Goal: Communication & Community: Share content

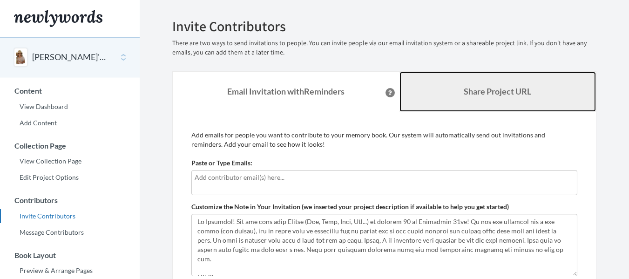
click at [464, 92] on b "Share Project URL" at bounding box center [498, 91] width 68 height 10
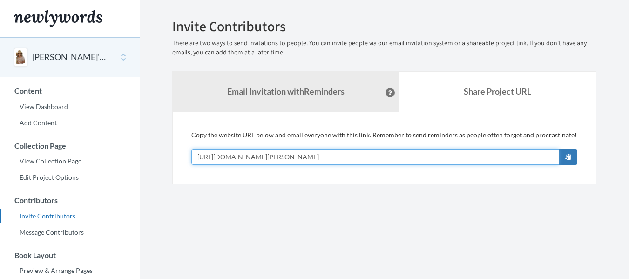
click at [318, 153] on input "[URL][DOMAIN_NAME][PERSON_NAME]" at bounding box center [375, 157] width 368 height 16
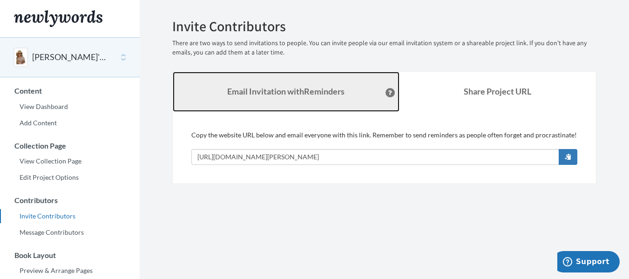
click at [307, 86] on link "Email Invitation with Reminders" at bounding box center [286, 92] width 227 height 40
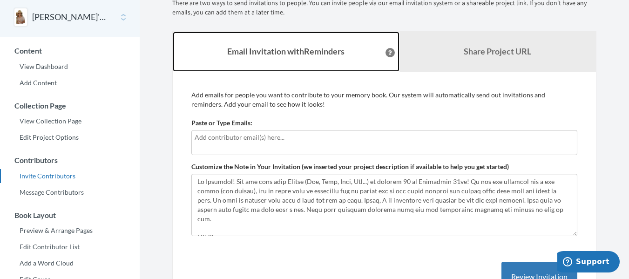
scroll to position [93, 0]
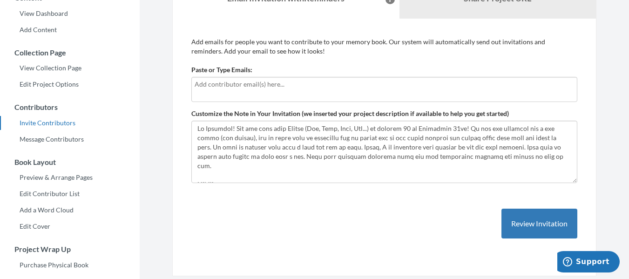
click at [292, 88] on input "text" at bounding box center [384, 84] width 379 height 10
type input "[PERSON_NAME][EMAIL_ADDRESS][PERSON_NAME][DOMAIN_NAME]"
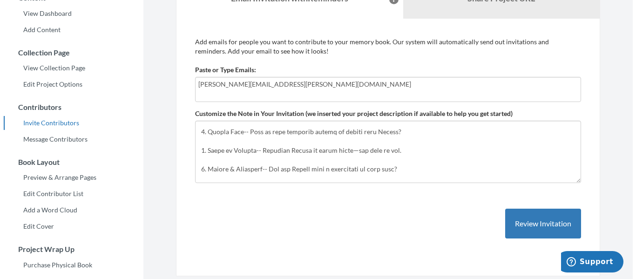
scroll to position [0, 0]
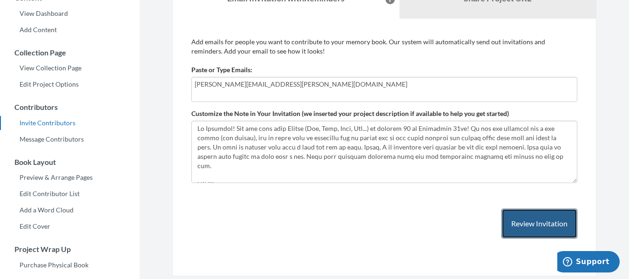
click at [566, 230] on button "Review Invitation" at bounding box center [539, 224] width 76 height 30
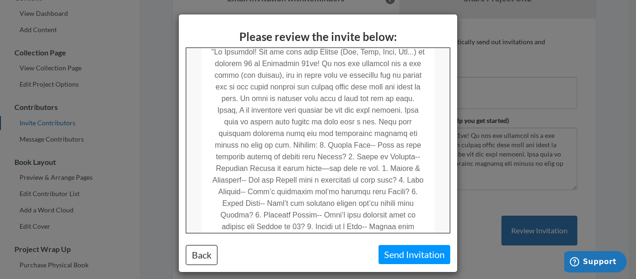
scroll to position [326, 0]
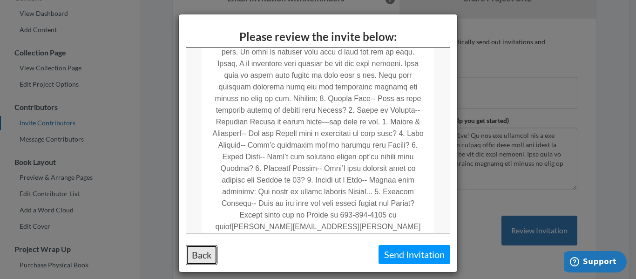
click at [203, 256] on button "Back" at bounding box center [202, 255] width 32 height 20
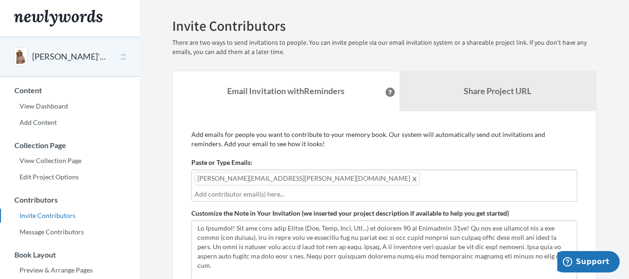
scroll to position [0, 0]
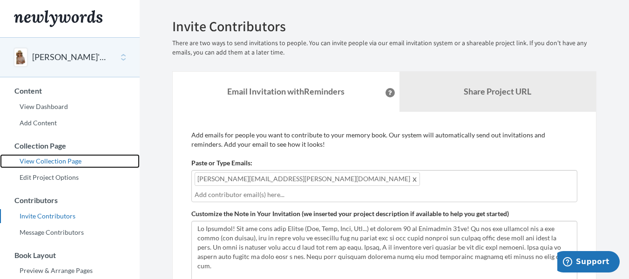
click at [66, 163] on link "View Collection Page" at bounding box center [70, 161] width 140 height 14
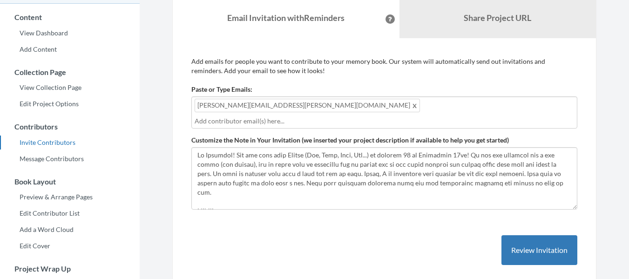
scroll to position [93, 0]
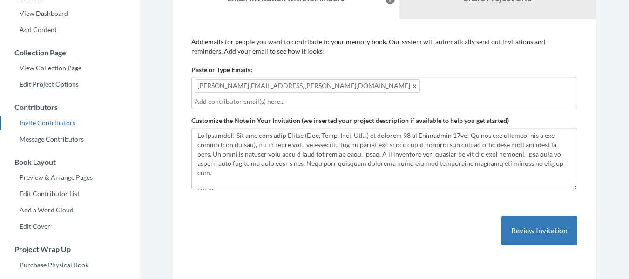
click at [288, 96] on input "text" at bounding box center [384, 101] width 379 height 10
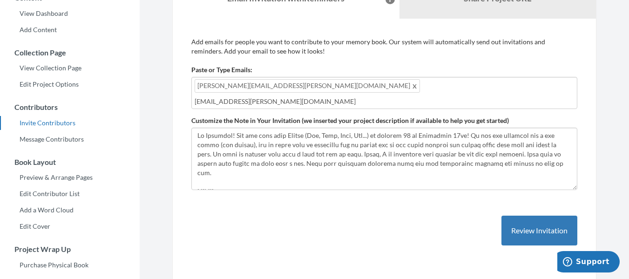
type input "[EMAIL_ADDRESS][PERSON_NAME][DOMAIN_NAME]"
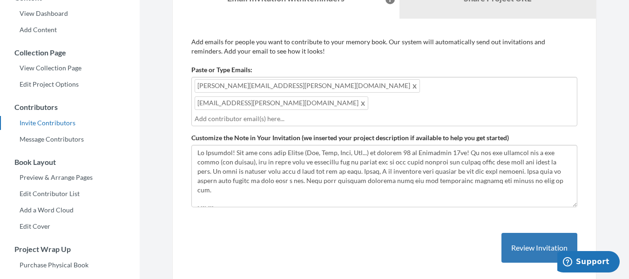
click at [363, 97] on span at bounding box center [363, 102] width 7 height 11
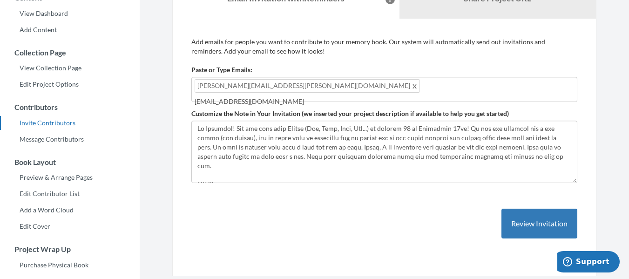
type input "[EMAIL_ADDRESS][DOMAIN_NAME]"
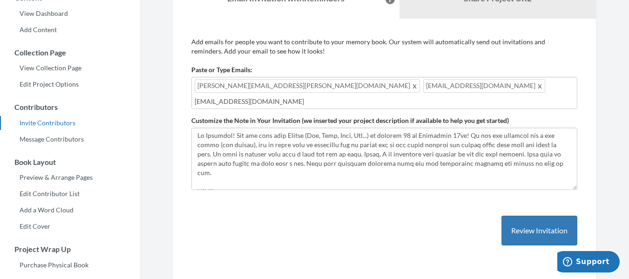
type input "[EMAIL_ADDRESS][DOMAIN_NAME]"
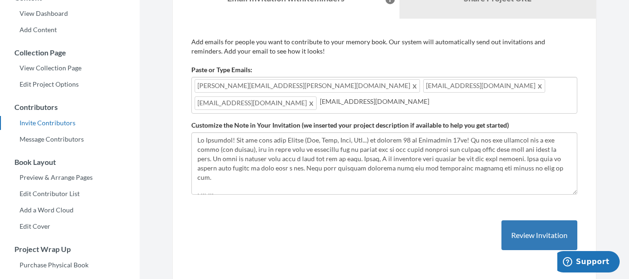
type input "[EMAIL_ADDRESS][DOMAIN_NAME]"
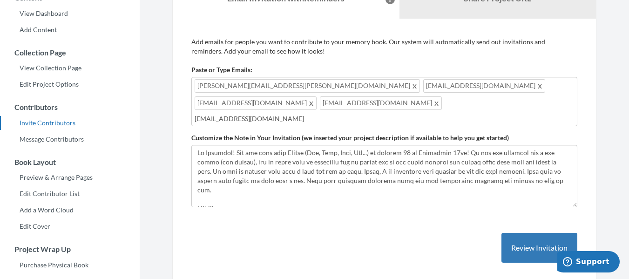
type input "[EMAIL_ADDRESS][DOMAIN_NAME]"
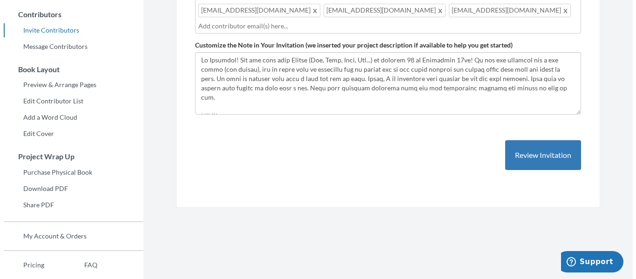
scroll to position [186, 0]
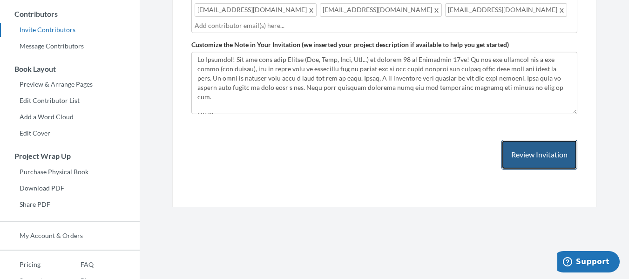
click at [520, 143] on button "Review Invitation" at bounding box center [539, 155] width 76 height 30
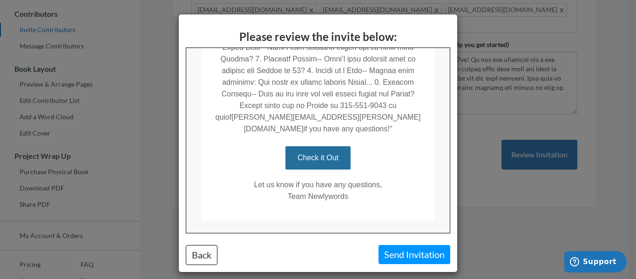
scroll to position [444, 0]
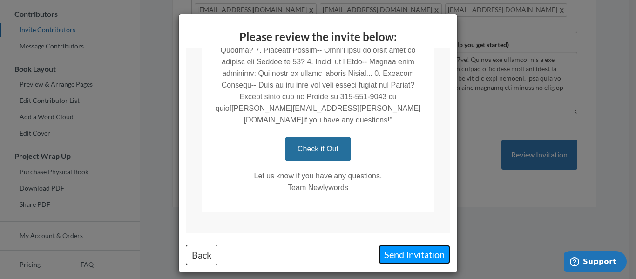
click at [399, 257] on button "Send Invitation" at bounding box center [415, 254] width 72 height 19
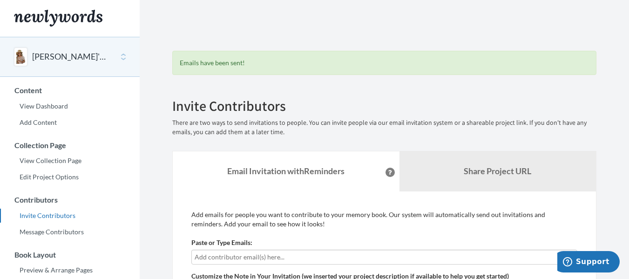
scroll to position [0, 0]
drag, startPoint x: 77, startPoint y: 106, endPoint x: 325, endPoint y: 151, distance: 252.6
click at [77, 106] on link "View Dashboard" at bounding box center [70, 107] width 140 height 14
